Goal: Transaction & Acquisition: Purchase product/service

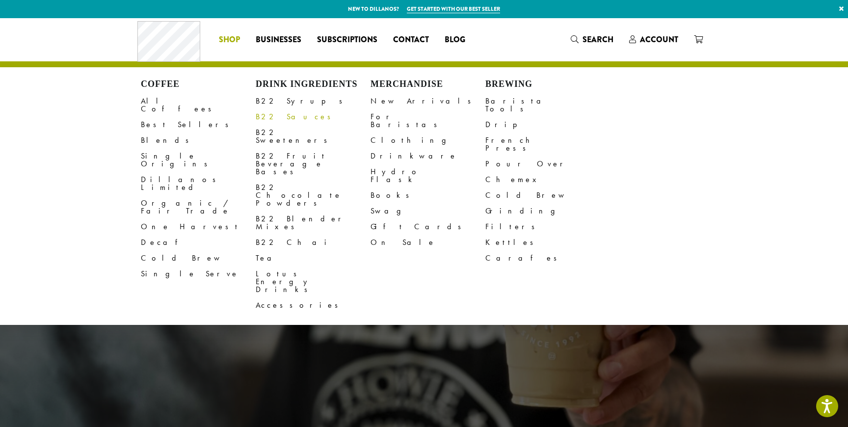
click at [278, 119] on link "B22 Sauces" at bounding box center [313, 117] width 115 height 16
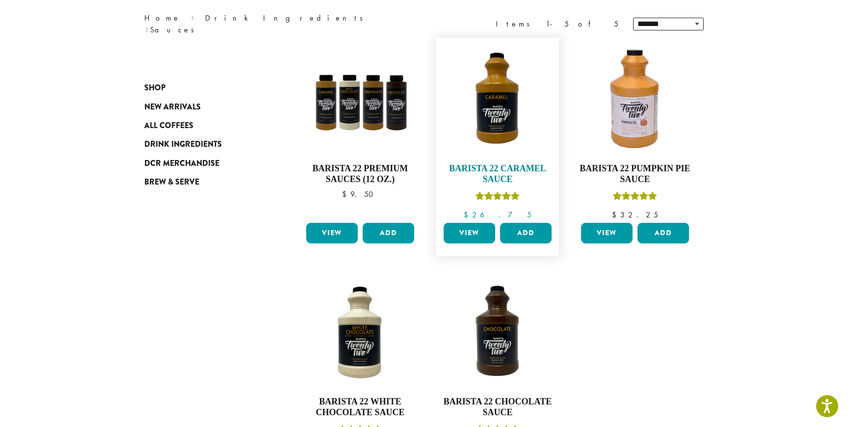
scroll to position [129, 0]
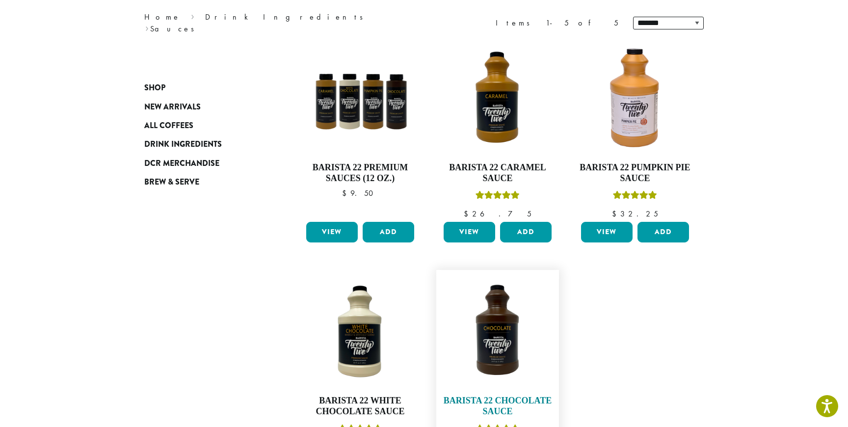
click at [496, 343] on img at bounding box center [497, 331] width 113 height 113
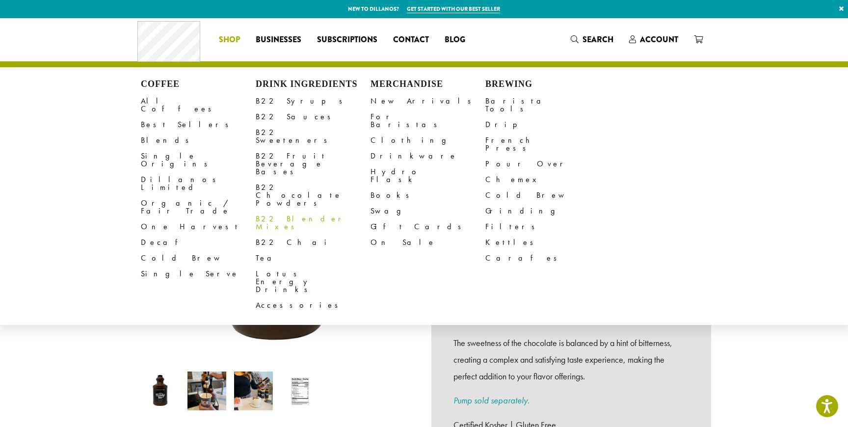
click at [303, 211] on link "B22 Blender Mixes" at bounding box center [313, 223] width 115 height 24
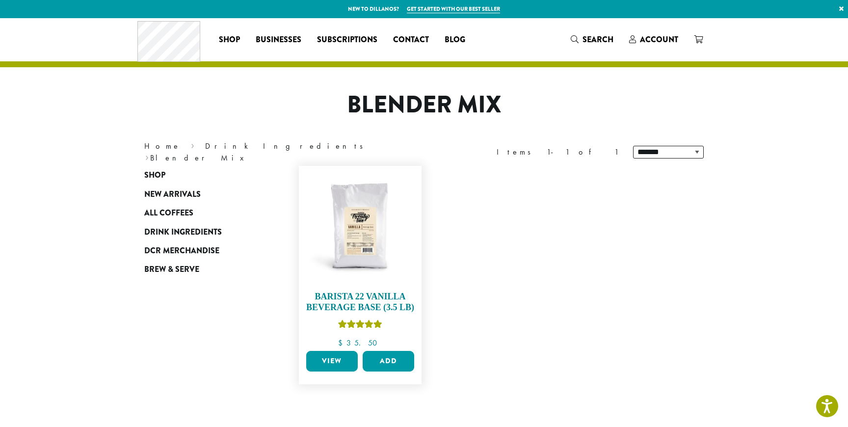
click at [367, 248] on img at bounding box center [360, 227] width 113 height 113
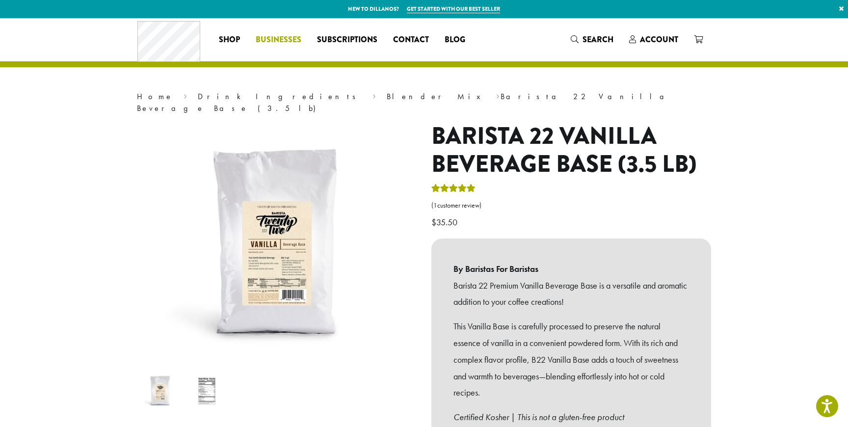
click at [275, 42] on span "Businesses" at bounding box center [279, 40] width 46 height 12
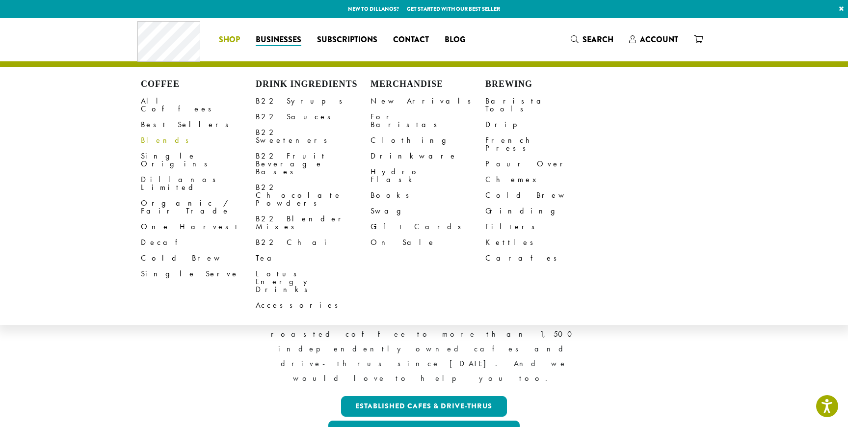
click at [150, 136] on link "Blends" at bounding box center [198, 140] width 115 height 16
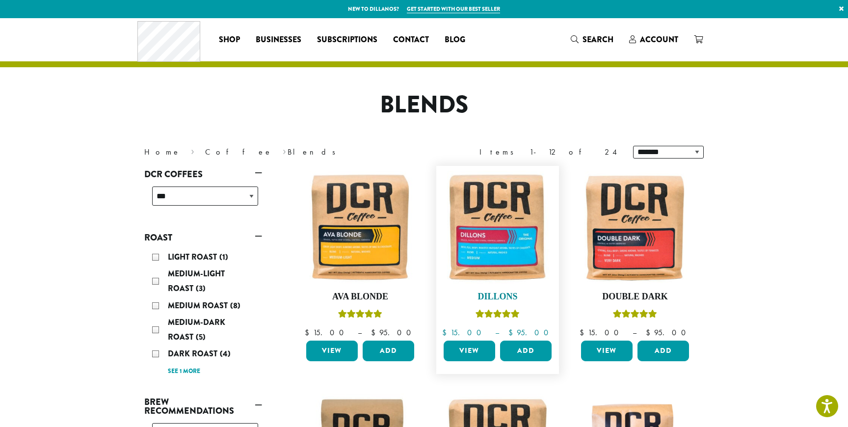
click at [491, 219] on img at bounding box center [497, 227] width 113 height 113
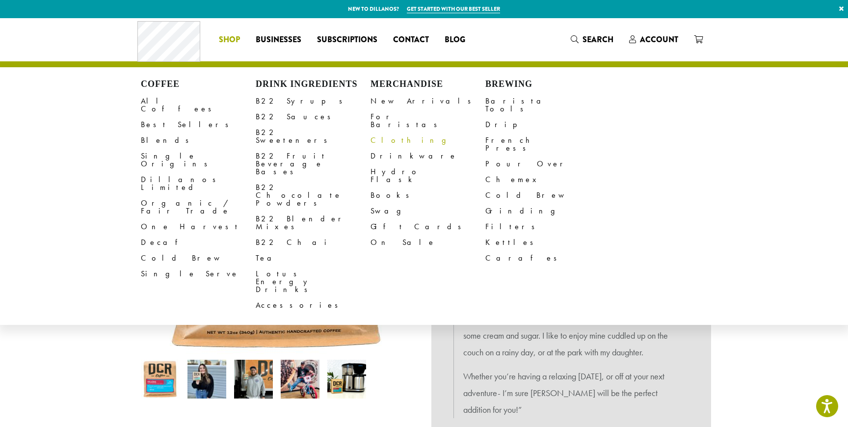
click at [391, 132] on link "Clothing" at bounding box center [427, 140] width 115 height 16
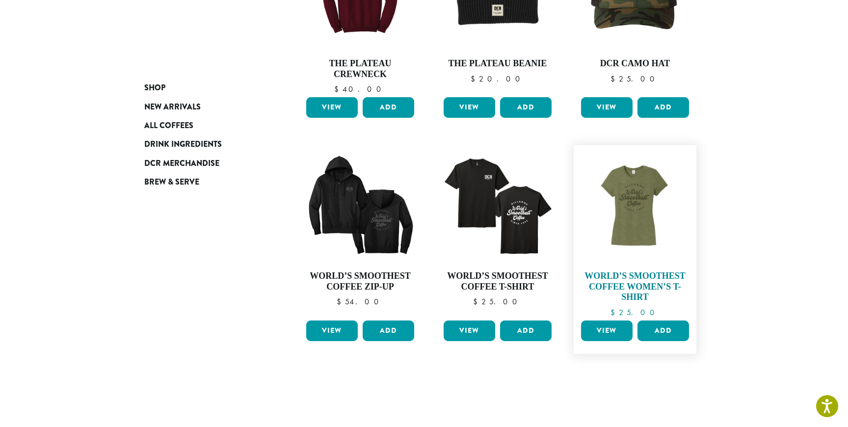
scroll to position [650, 0]
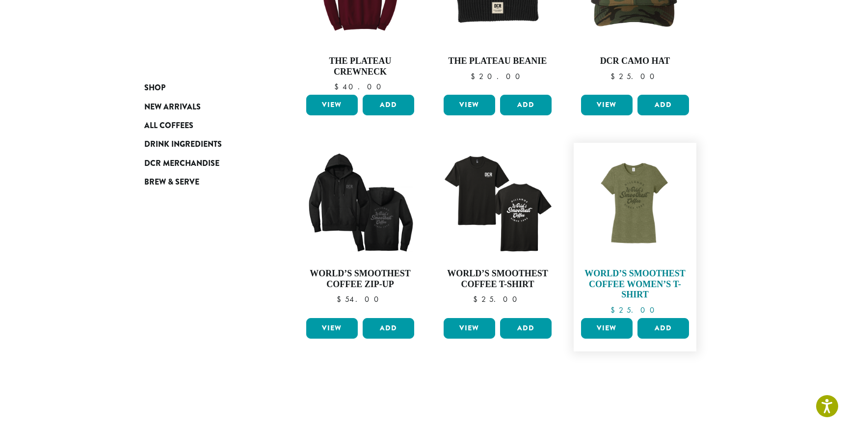
click at [633, 231] on img at bounding box center [634, 204] width 113 height 113
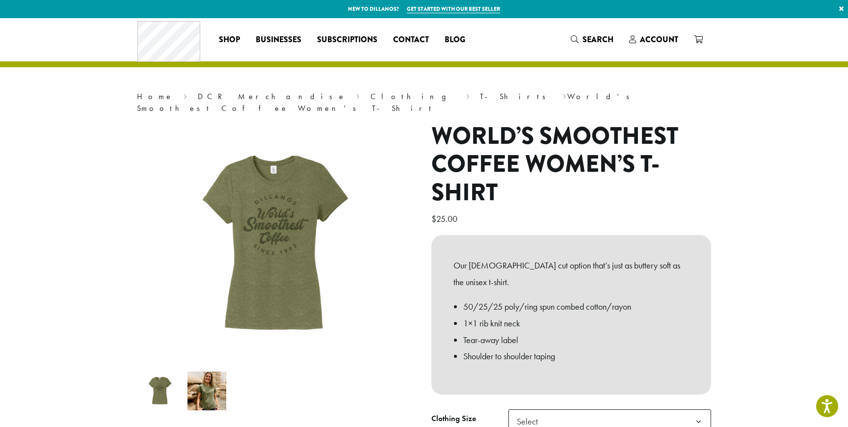
scroll to position [199, 0]
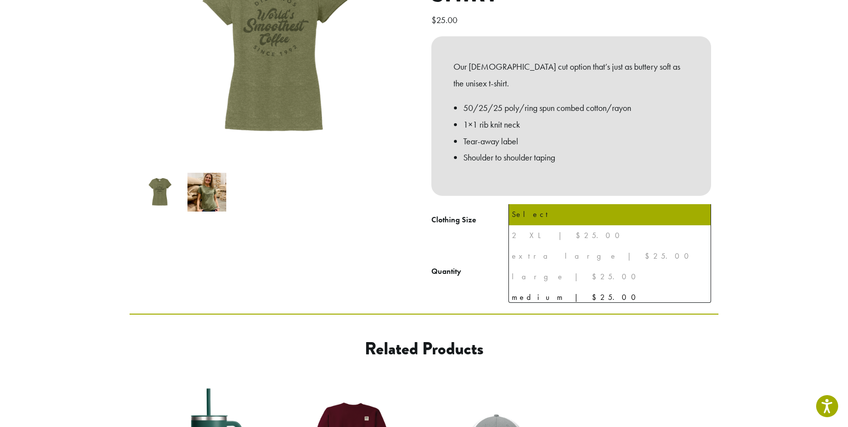
click at [614, 210] on span "Select" at bounding box center [609, 222] width 203 height 24
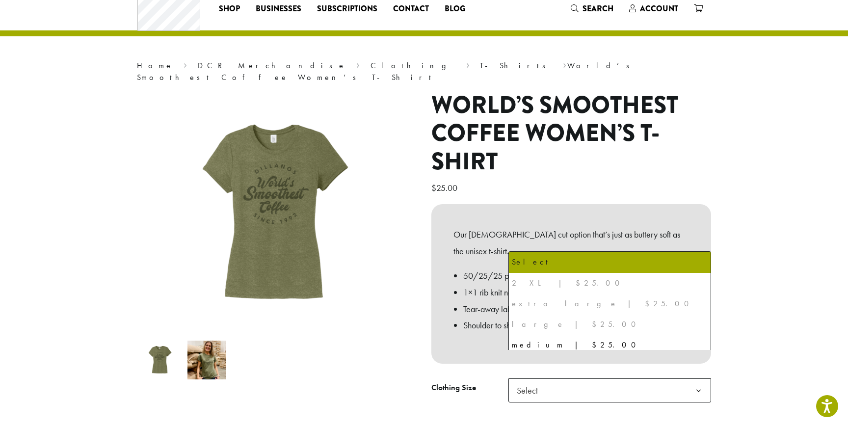
scroll to position [0, 0]
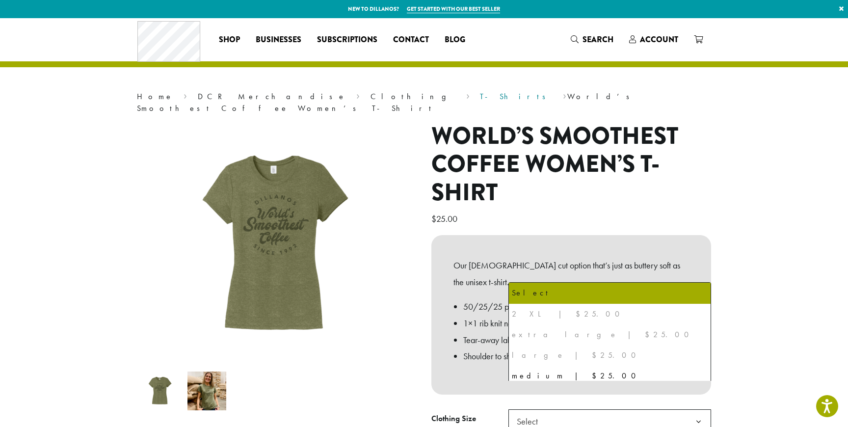
click at [480, 98] on link "T-Shirts" at bounding box center [516, 96] width 72 height 10
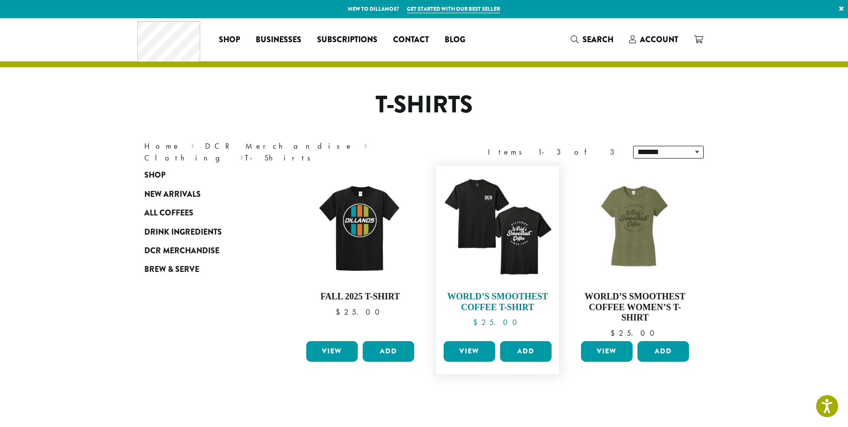
click at [516, 255] on img at bounding box center [497, 227] width 113 height 113
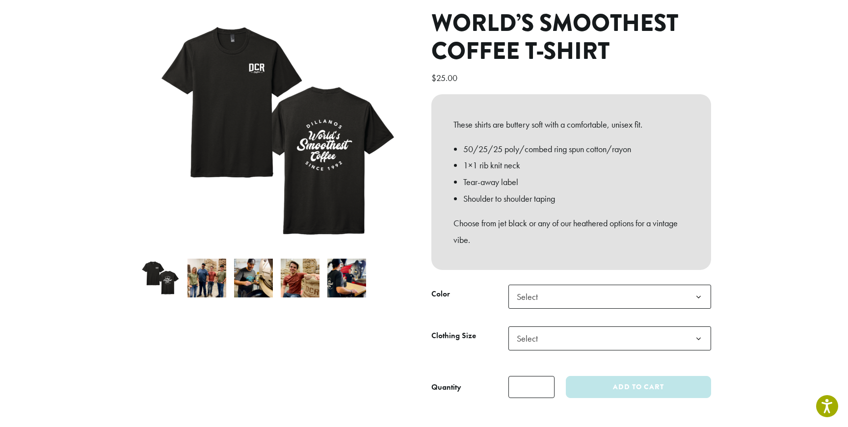
click at [598, 291] on span "Select" at bounding box center [609, 297] width 203 height 24
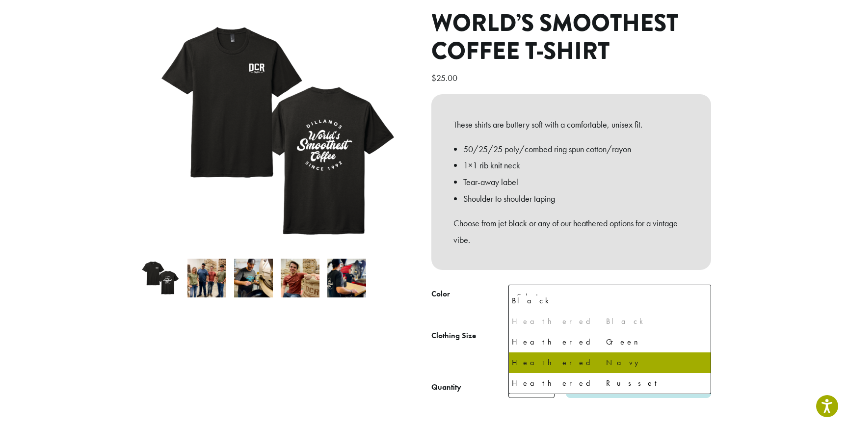
scroll to position [26, 0]
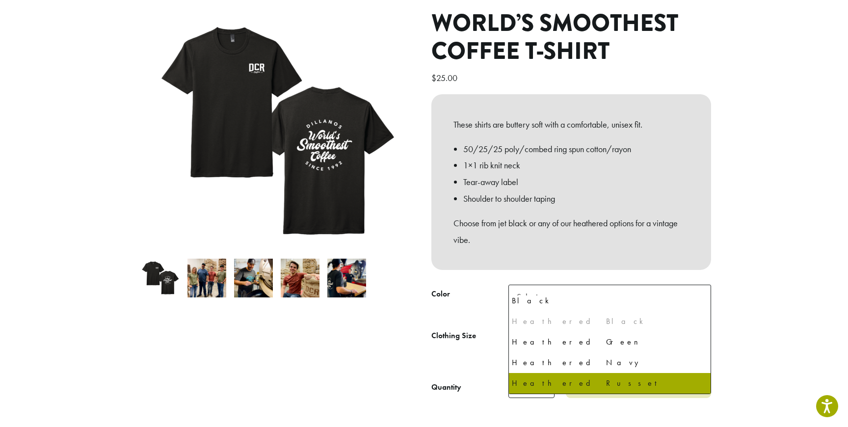
select select "**********"
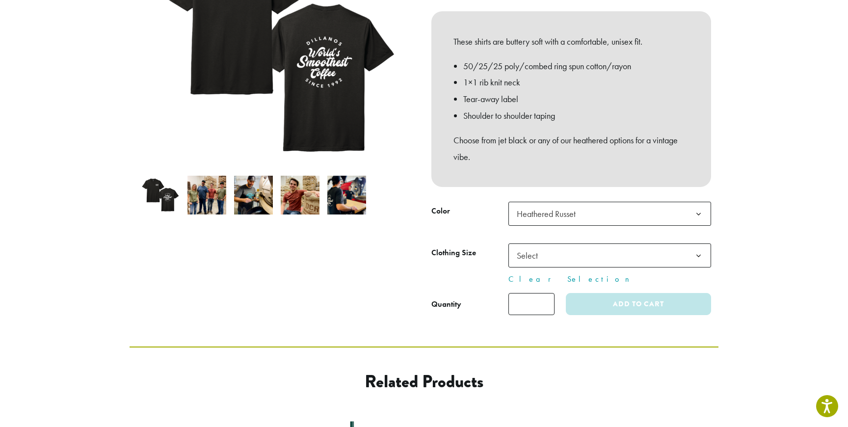
scroll to position [0, 0]
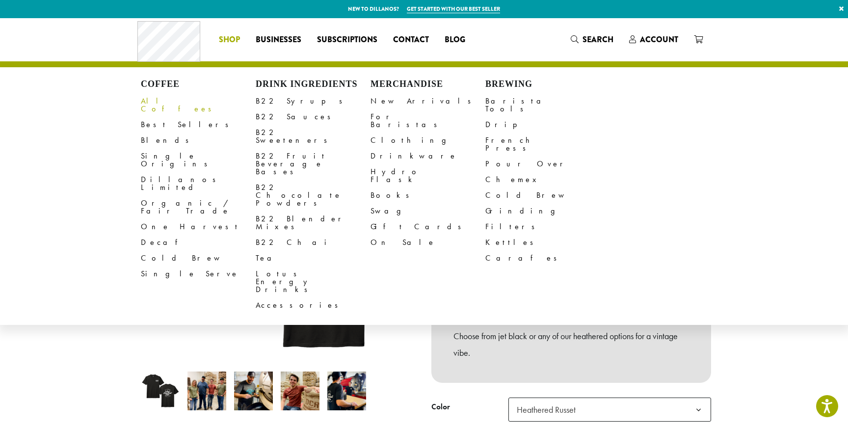
click at [164, 104] on link "All Coffees" at bounding box center [198, 105] width 115 height 24
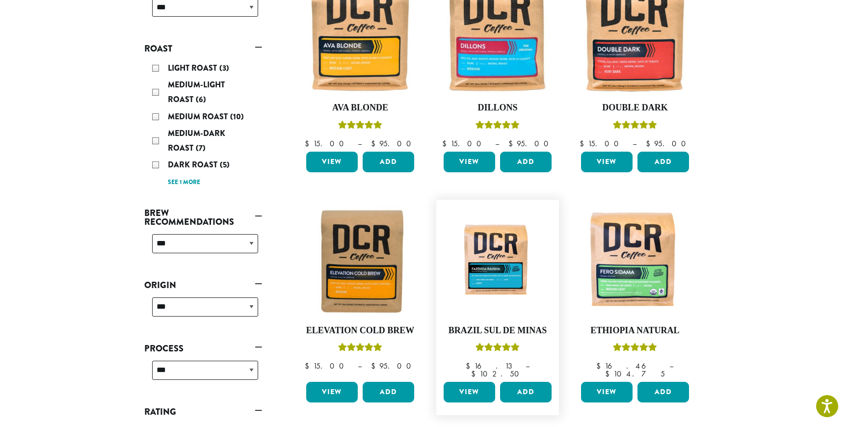
scroll to position [192, 0]
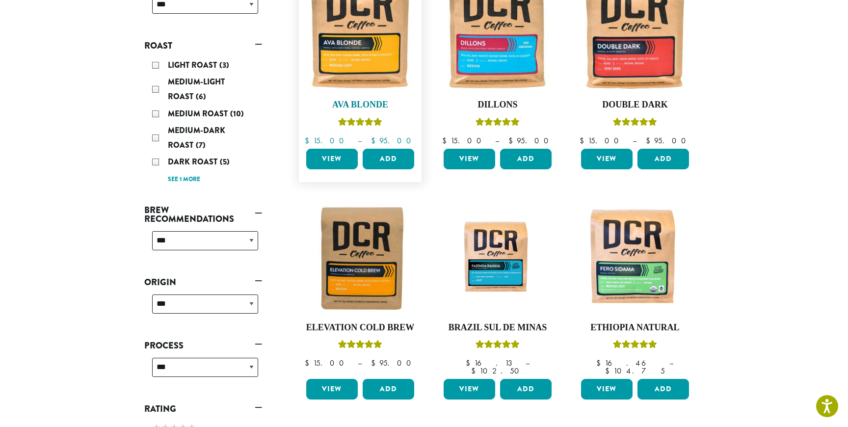
click at [380, 62] on img at bounding box center [360, 35] width 113 height 113
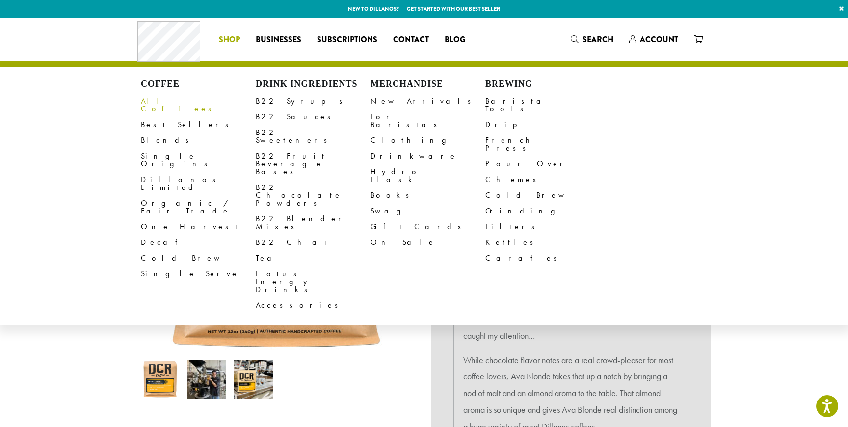
scroll to position [1, 0]
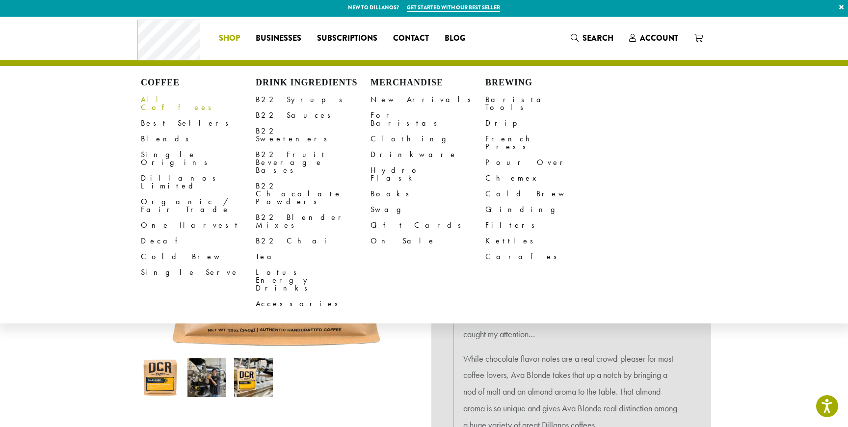
click at [157, 105] on link "All Coffees" at bounding box center [198, 104] width 115 height 24
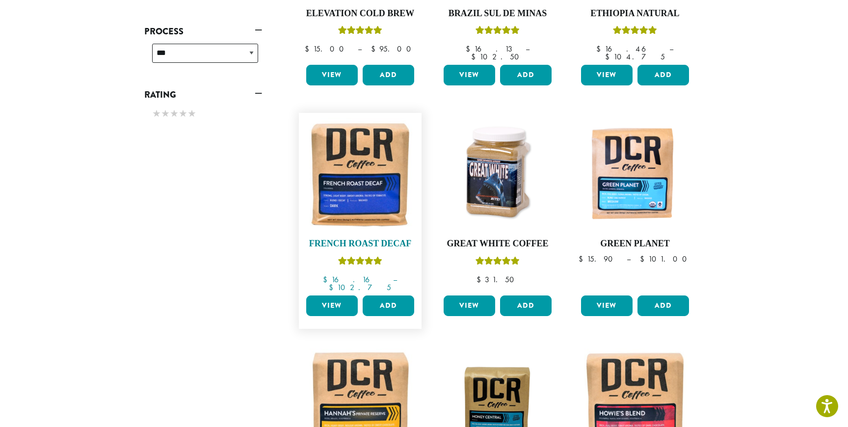
click at [379, 191] on img at bounding box center [360, 174] width 113 height 113
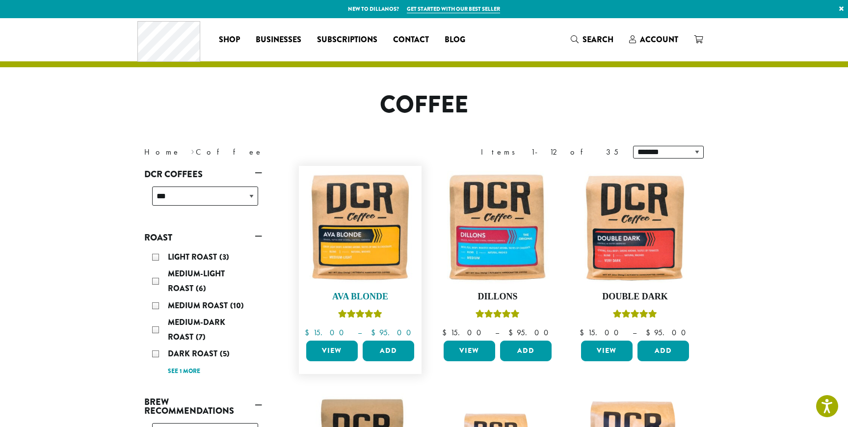
click at [371, 219] on img at bounding box center [360, 227] width 113 height 113
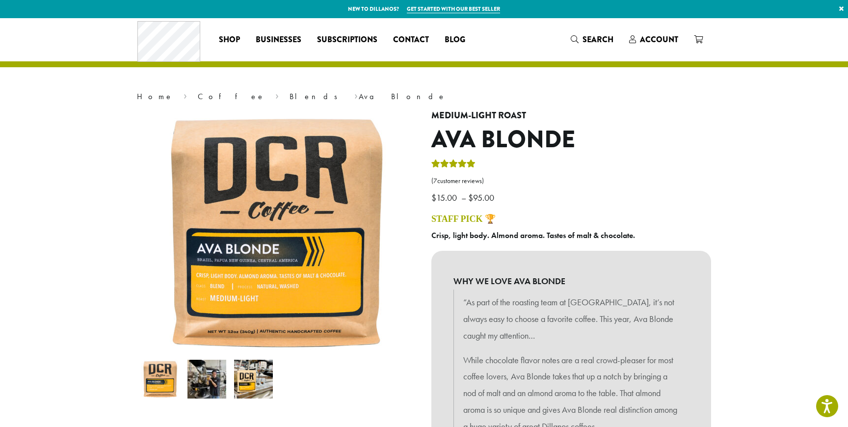
scroll to position [210, 0]
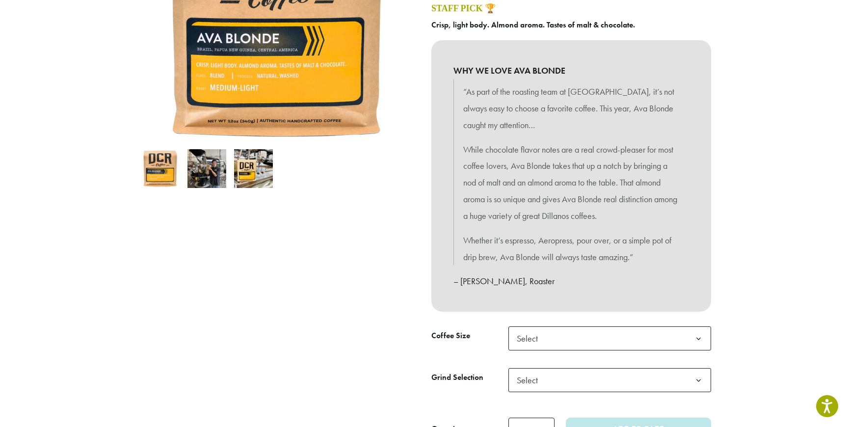
drag, startPoint x: 205, startPoint y: 177, endPoint x: 210, endPoint y: 181, distance: 7.1
click at [205, 177] on img at bounding box center [206, 168] width 39 height 39
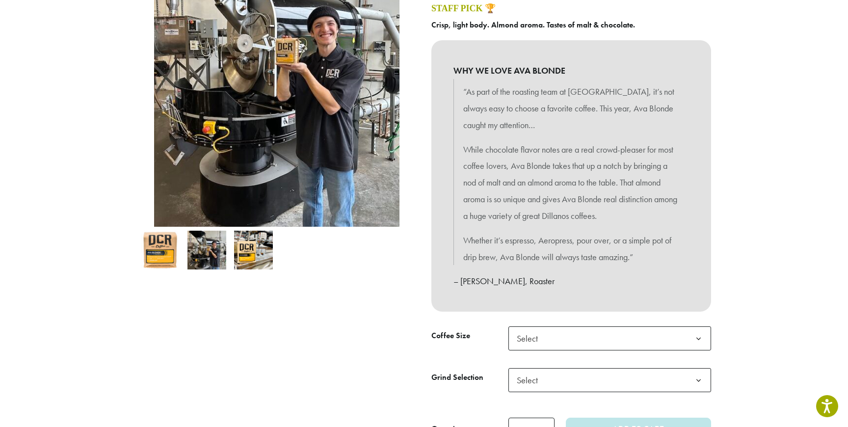
click at [245, 249] on img at bounding box center [253, 250] width 39 height 39
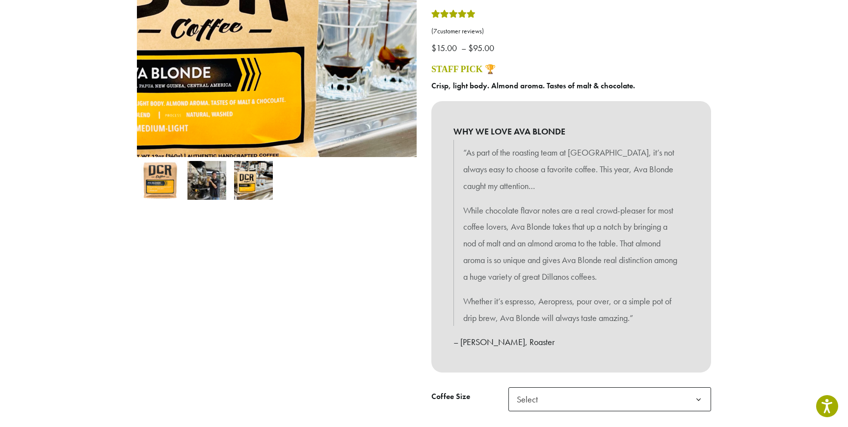
scroll to position [0, 0]
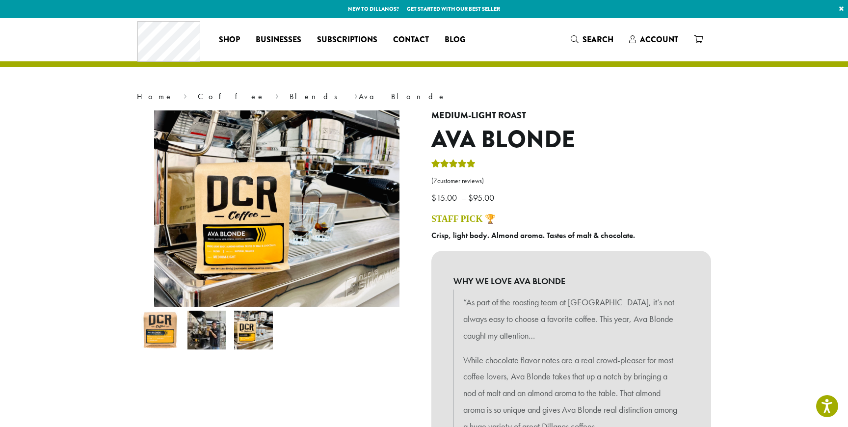
click at [155, 333] on img at bounding box center [160, 330] width 39 height 39
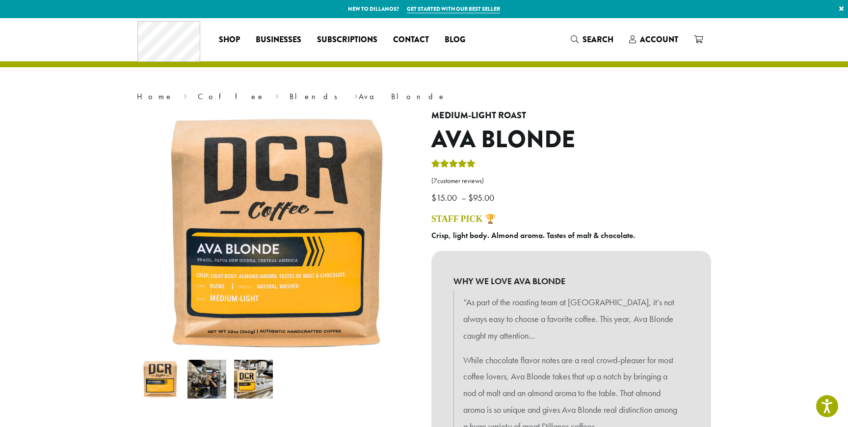
click at [207, 385] on img at bounding box center [206, 379] width 39 height 39
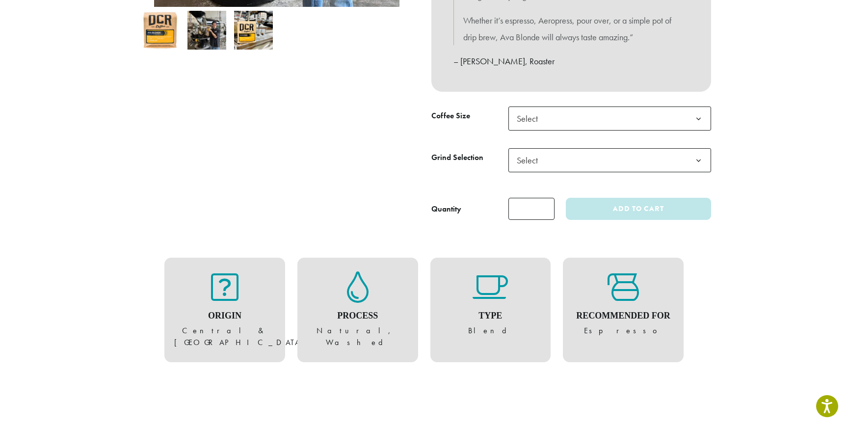
scroll to position [435, 0]
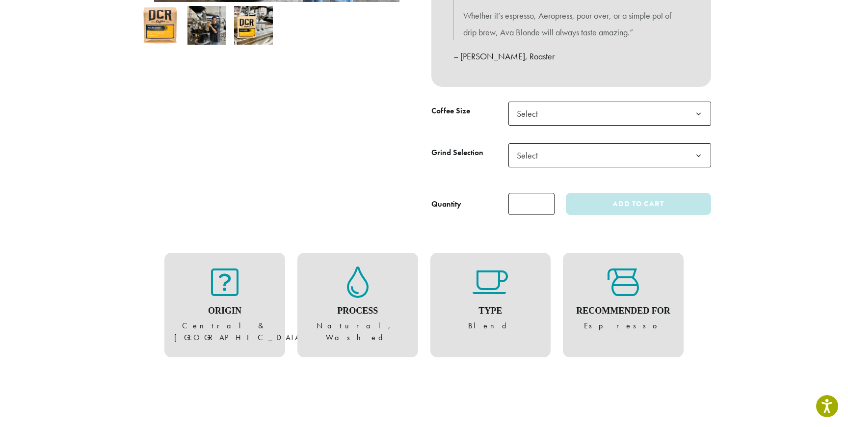
click at [252, 37] on img at bounding box center [253, 25] width 39 height 39
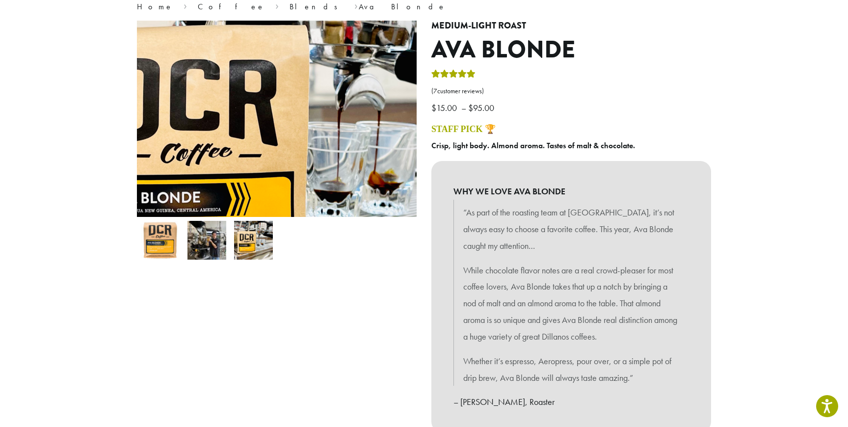
scroll to position [62, 0]
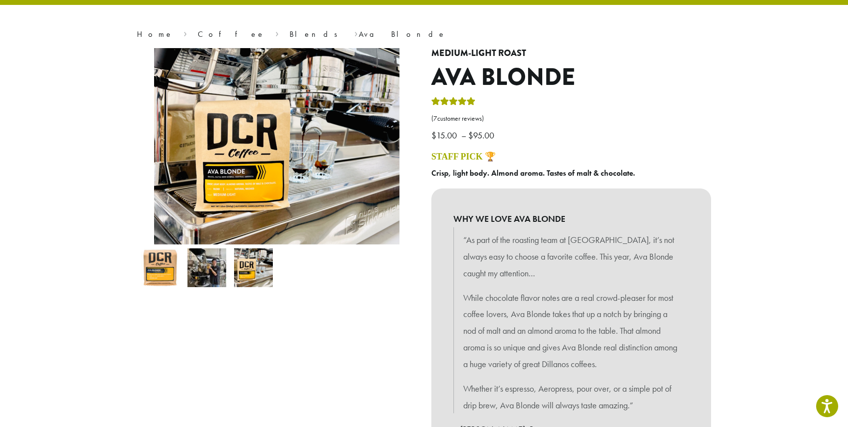
click at [160, 283] on img at bounding box center [160, 267] width 39 height 39
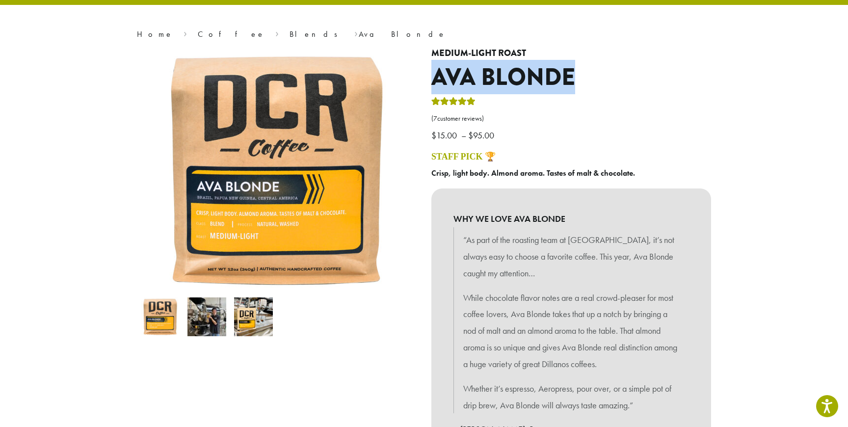
drag, startPoint x: 434, startPoint y: 73, endPoint x: 578, endPoint y: 96, distance: 146.6
click at [579, 87] on h1 "Ava Blonde" at bounding box center [571, 77] width 280 height 28
copy h1 "Ava Blonde"
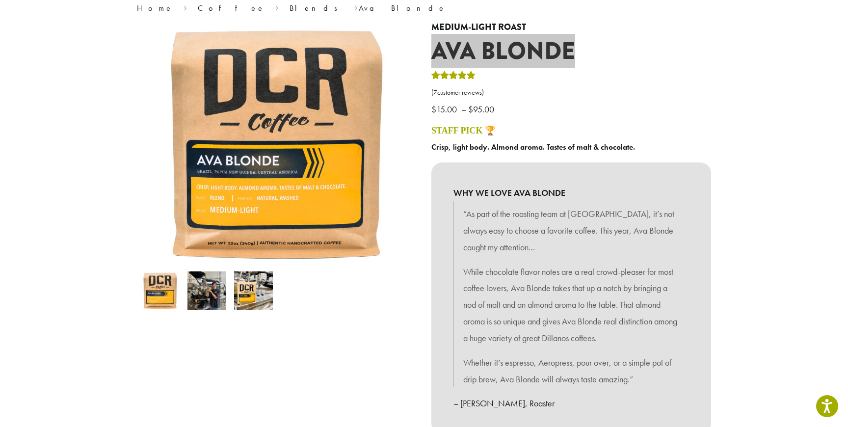
scroll to position [89, 0]
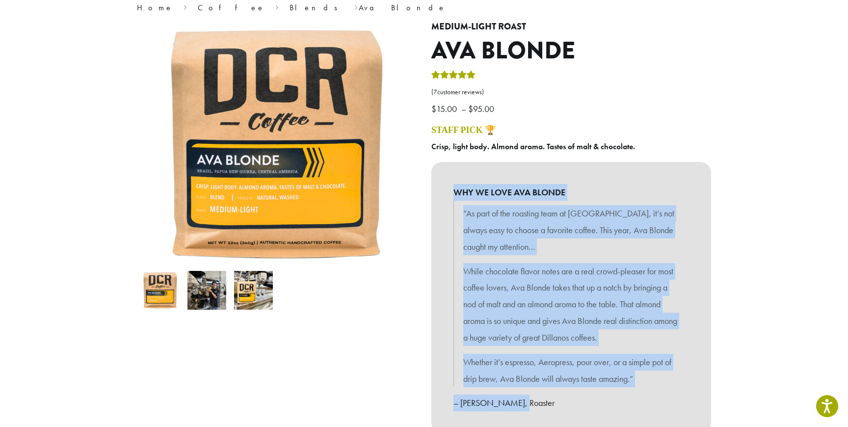
drag, startPoint x: 501, startPoint y: 214, endPoint x: 562, endPoint y: 405, distance: 200.4
click at [562, 405] on div "WHY WE LOVE AVA BLONDE “As part of the roasting team at [GEOGRAPHIC_DATA], it’s…" at bounding box center [571, 297] width 280 height 271
copy div "WHY WE LOVE AVA BLONDE “As part of the roasting team at [GEOGRAPHIC_DATA], it’s…"
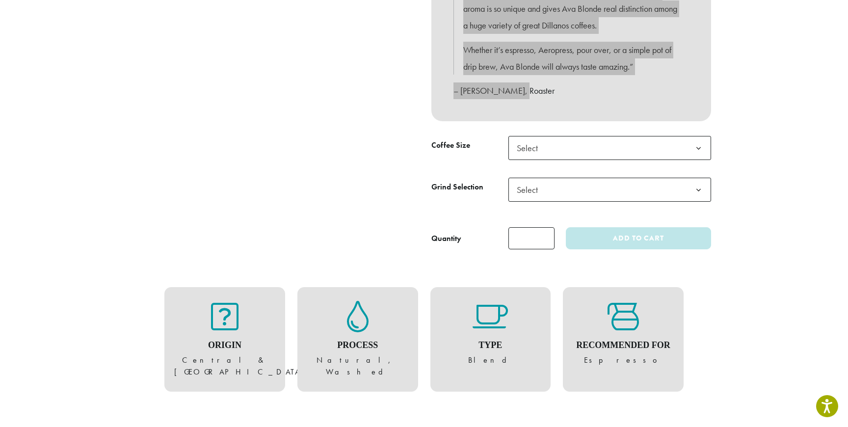
scroll to position [405, 0]
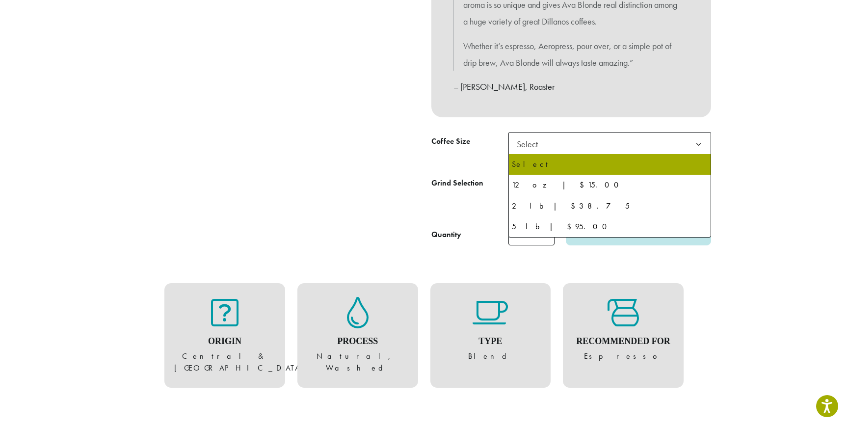
click at [634, 147] on span "Select" at bounding box center [609, 144] width 203 height 24
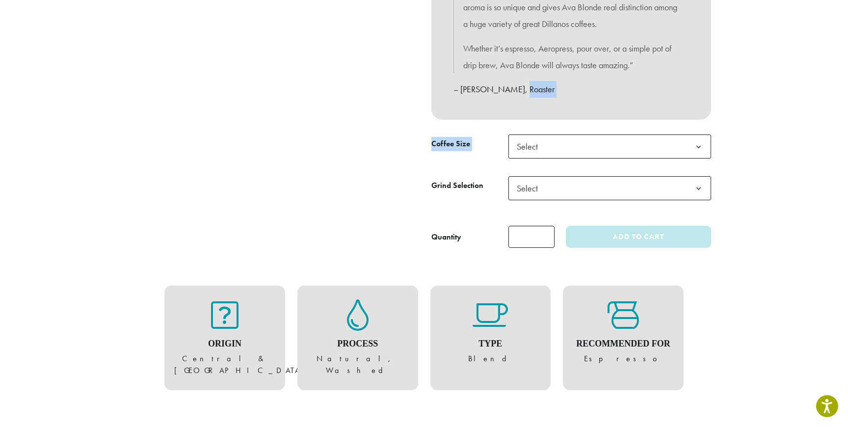
drag, startPoint x: 720, startPoint y: 129, endPoint x: 725, endPoint y: 146, distance: 18.3
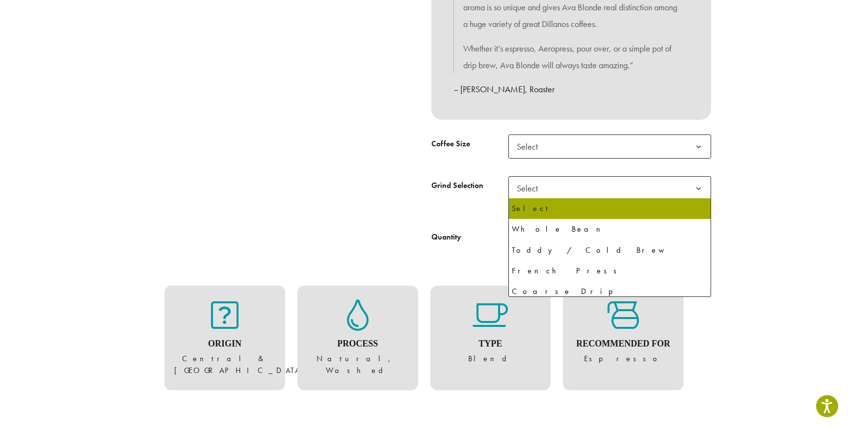
click at [647, 189] on span "Select" at bounding box center [609, 188] width 203 height 24
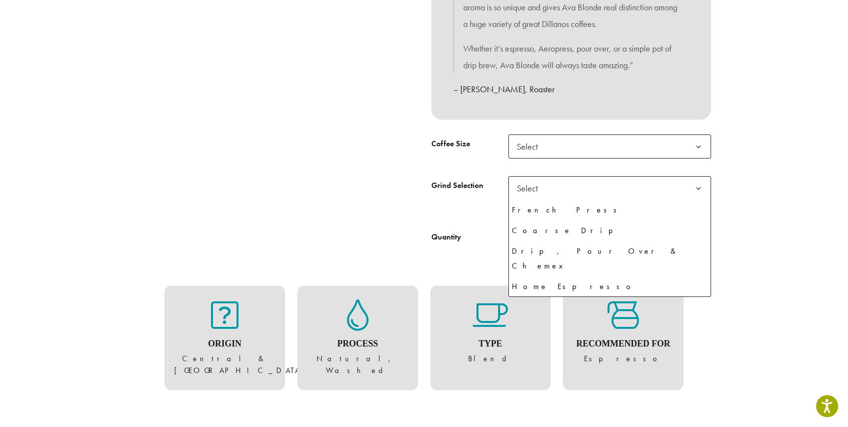
scroll to position [67, 0]
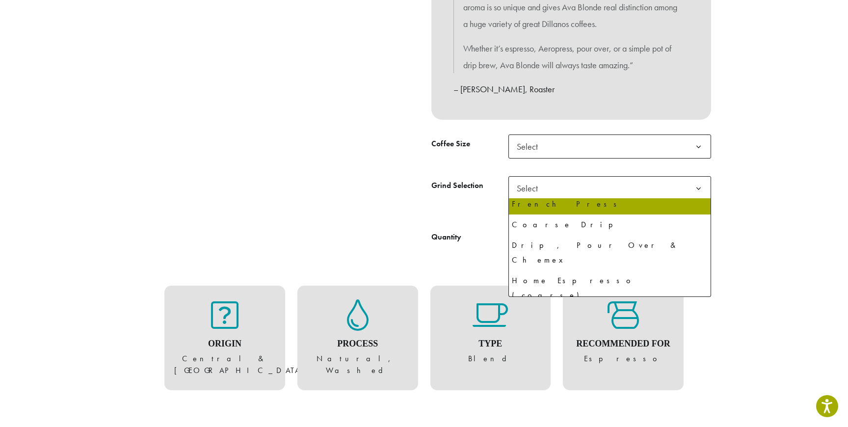
select select "**********"
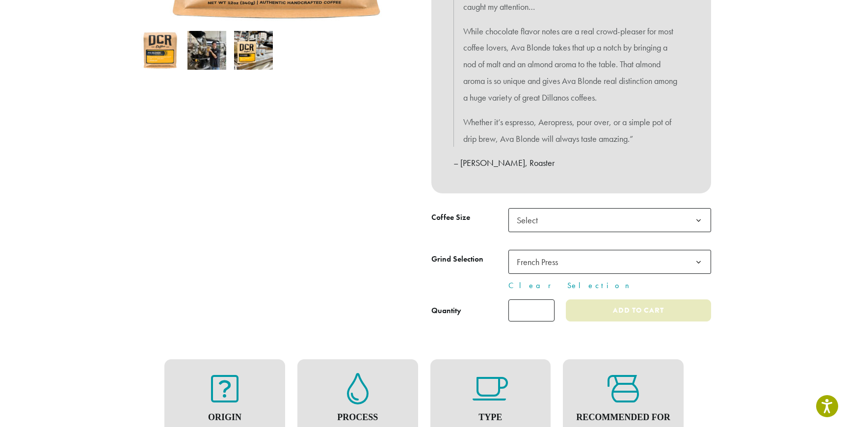
scroll to position [317, 0]
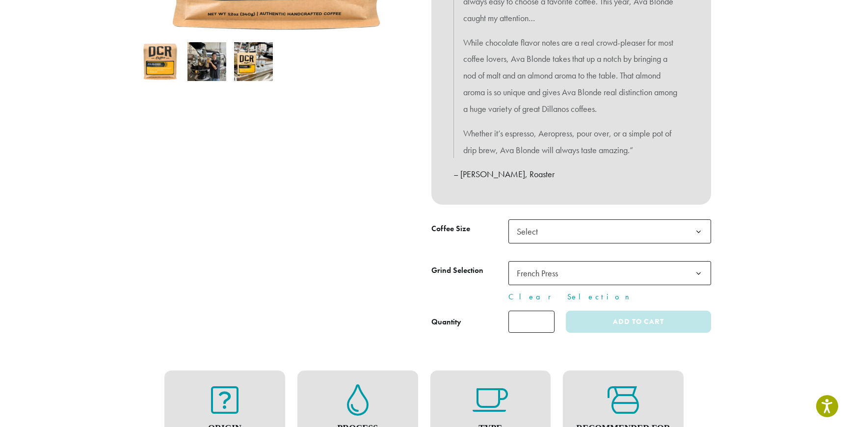
click at [634, 231] on span "Select" at bounding box center [609, 231] width 203 height 24
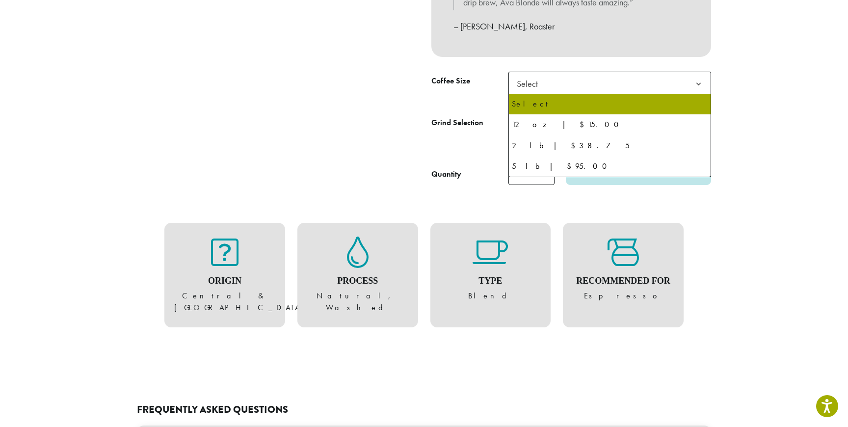
scroll to position [466, 0]
